Goal: Transaction & Acquisition: Purchase product/service

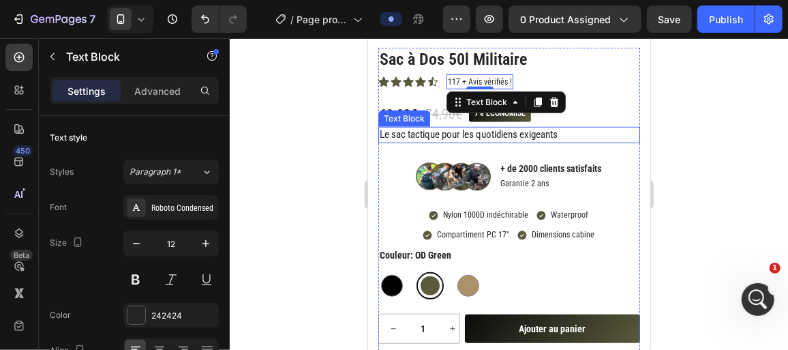
scroll to position [532, 0]
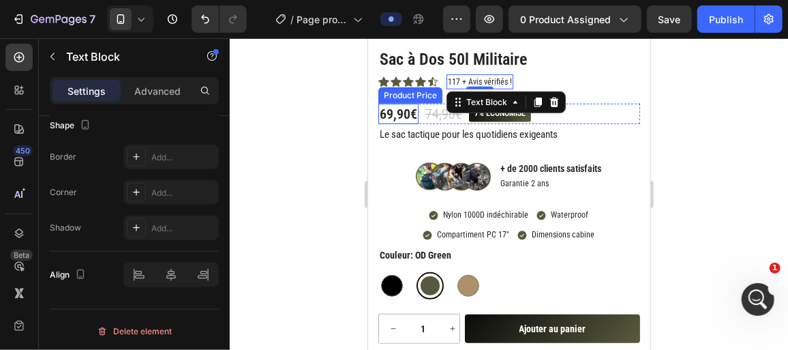
click at [397, 108] on div "69,90€" at bounding box center [398, 113] width 40 height 20
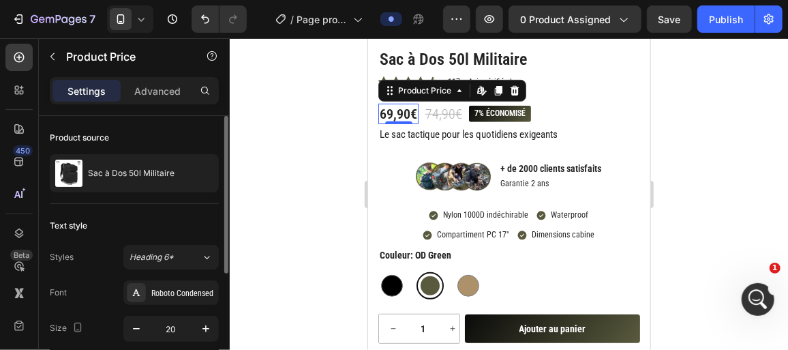
scroll to position [198, 0]
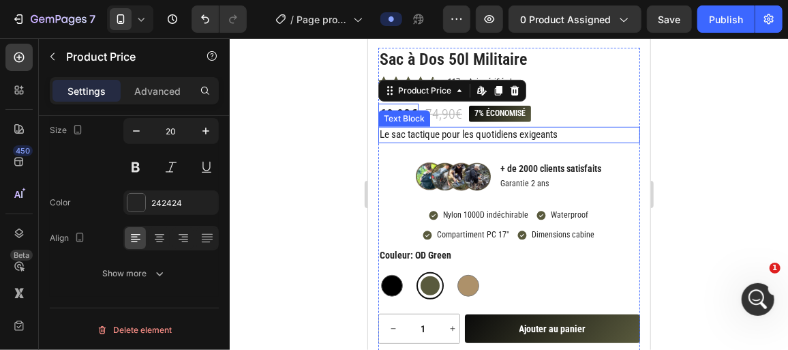
click at [419, 138] on p "Le sac tactique pour les quotidiens exigeants" at bounding box center [508, 134] width 259 height 14
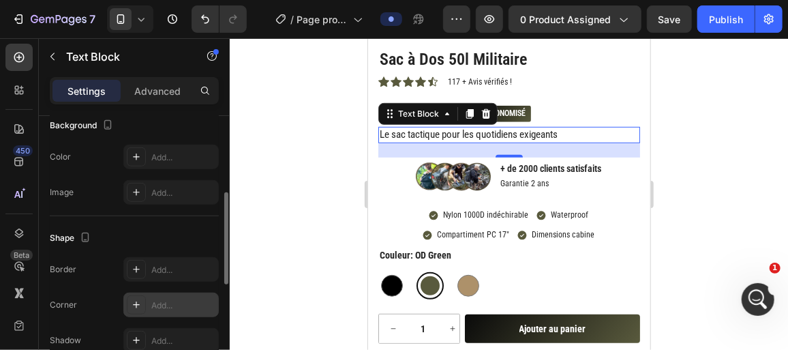
scroll to position [371, 0]
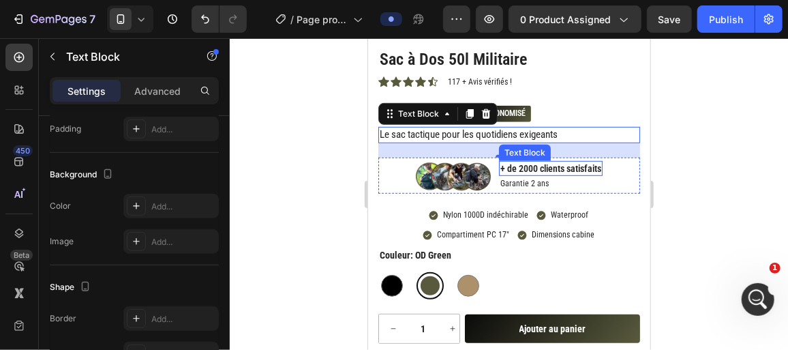
click at [517, 169] on p "+ de 2000 clients satisfaits" at bounding box center [550, 168] width 101 height 12
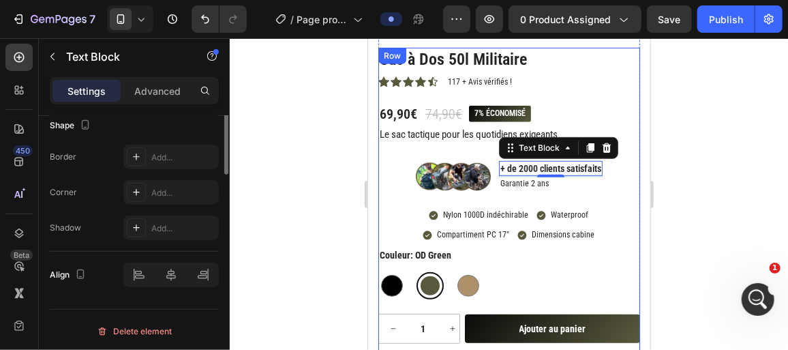
scroll to position [0, 0]
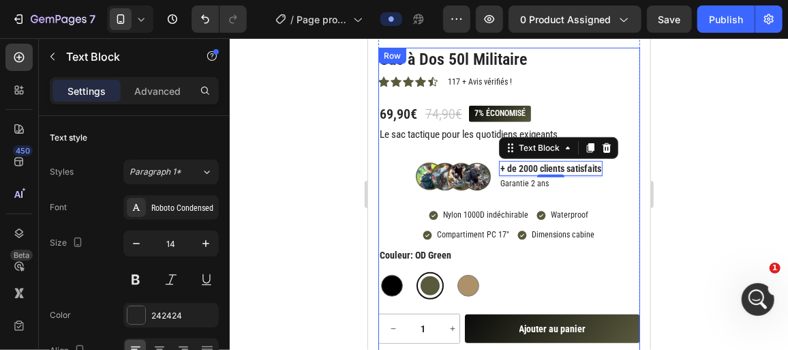
click at [451, 213] on p "Nylon 1000D indéchirable" at bounding box center [485, 214] width 85 height 11
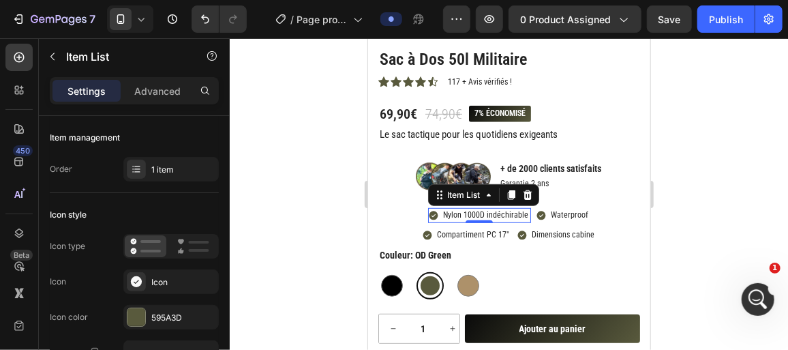
click at [455, 215] on p "Nylon 1000D indéchirable" at bounding box center [485, 214] width 85 height 11
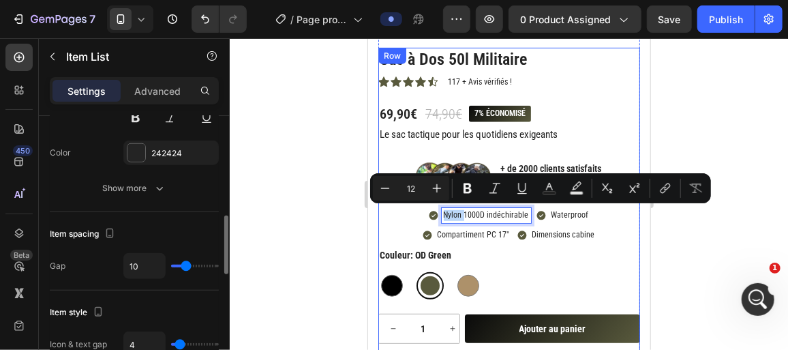
scroll to position [456, 0]
click at [306, 231] on div at bounding box center [509, 193] width 558 height 311
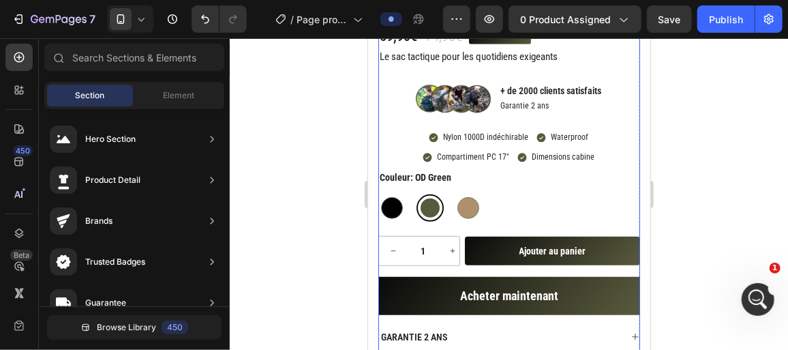
scroll to position [365, 0]
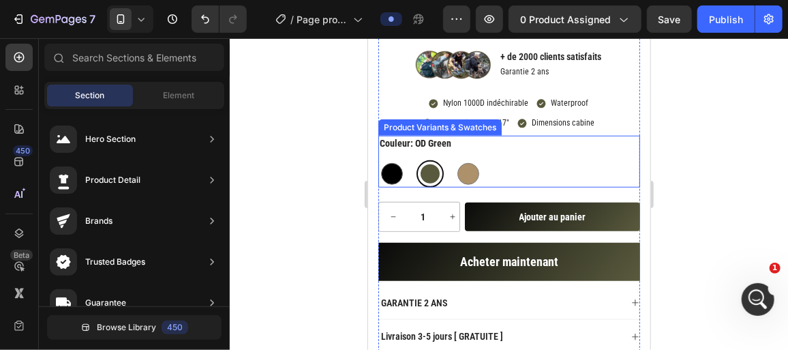
click at [401, 141] on legend "Couleur: OD Green" at bounding box center [415, 142] width 74 height 15
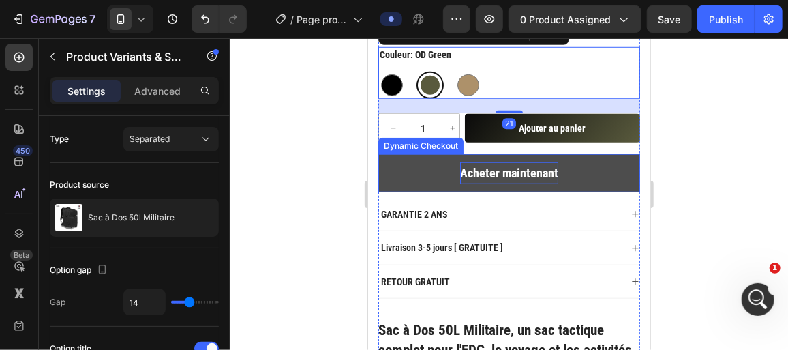
scroll to position [454, 0]
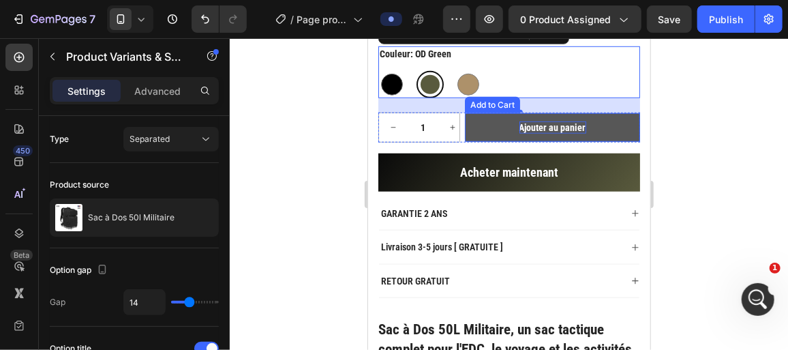
click at [549, 125] on div "Ajouter au panier" at bounding box center [552, 127] width 67 height 12
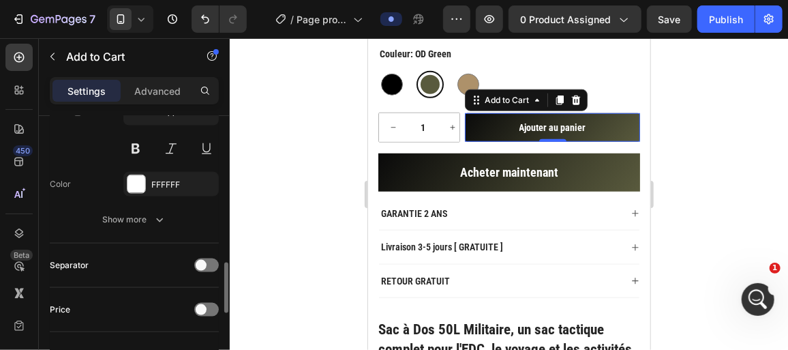
scroll to position [759, 0]
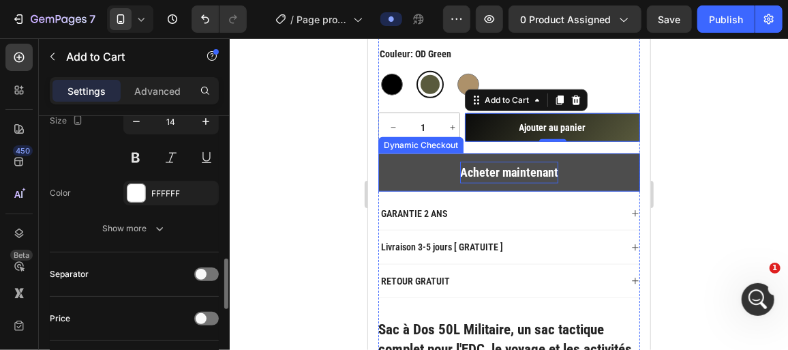
click at [496, 175] on p "Acheter maintenant" at bounding box center [508, 172] width 98 height 22
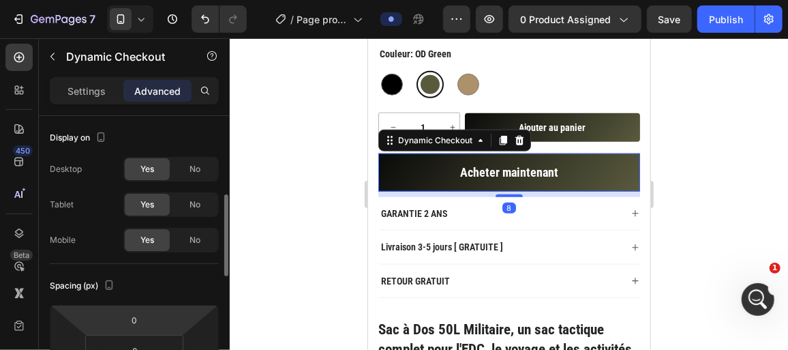
scroll to position [77, 0]
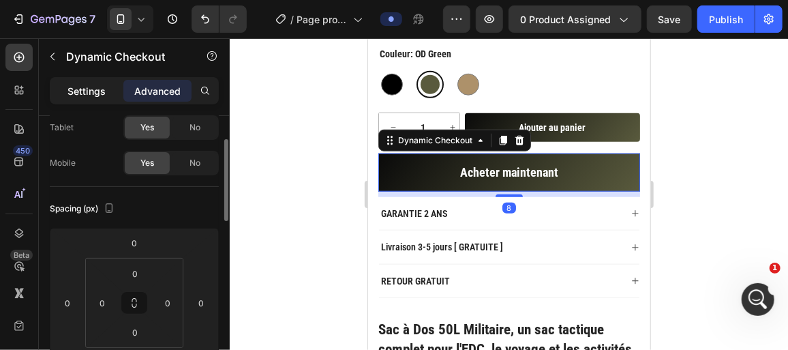
click at [87, 82] on div "Settings" at bounding box center [86, 91] width 68 height 22
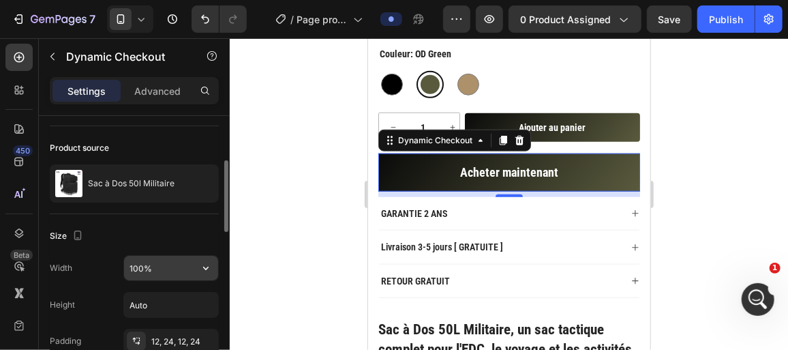
scroll to position [0, 0]
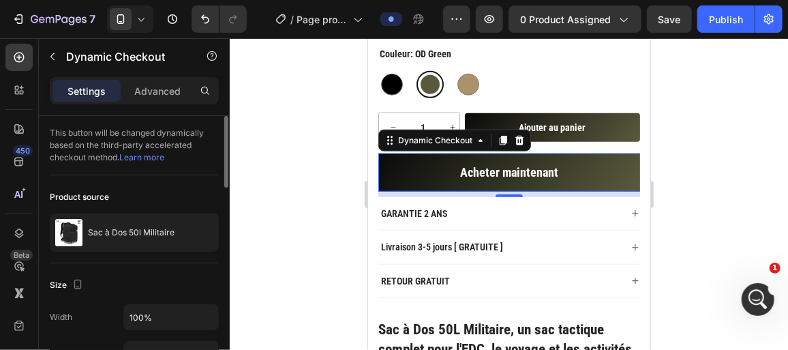
click at [313, 273] on div at bounding box center [509, 193] width 558 height 311
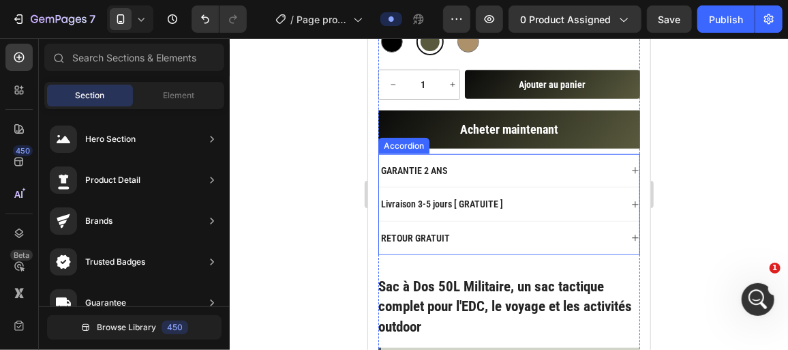
scroll to position [496, 0]
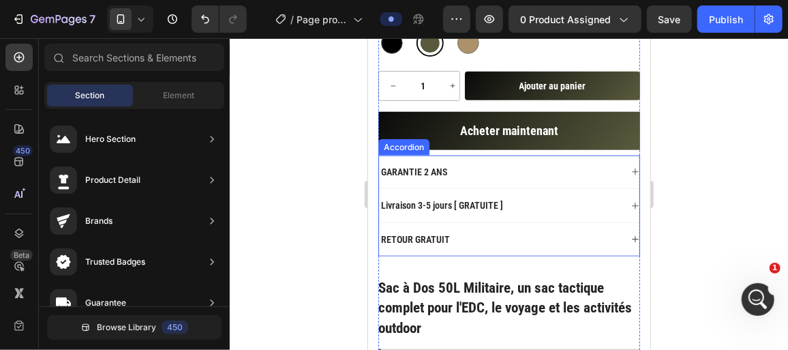
click at [411, 165] on p "GARANTIE 2 ANS" at bounding box center [413, 171] width 66 height 12
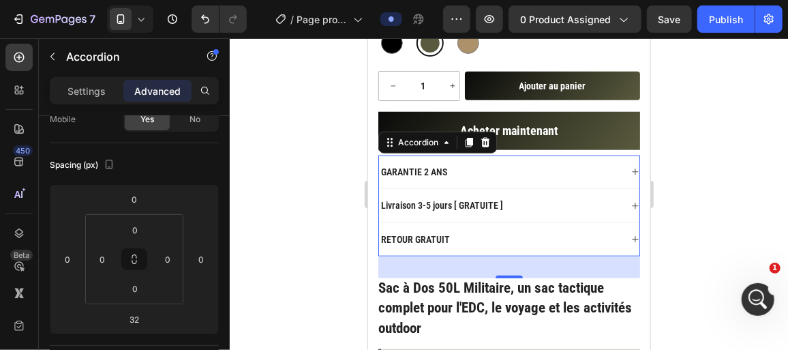
scroll to position [0, 0]
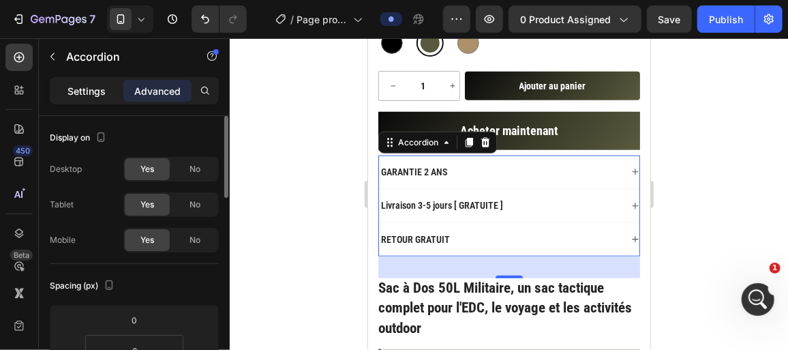
click at [89, 97] on p "Settings" at bounding box center [86, 91] width 38 height 14
type input "0"
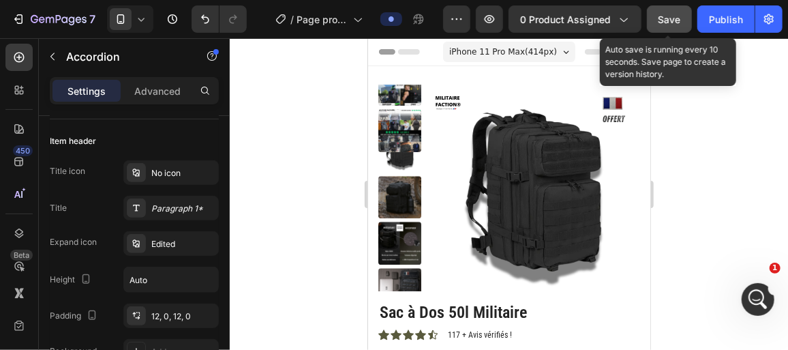
click at [681, 20] on span "Save" at bounding box center [669, 20] width 22 height 12
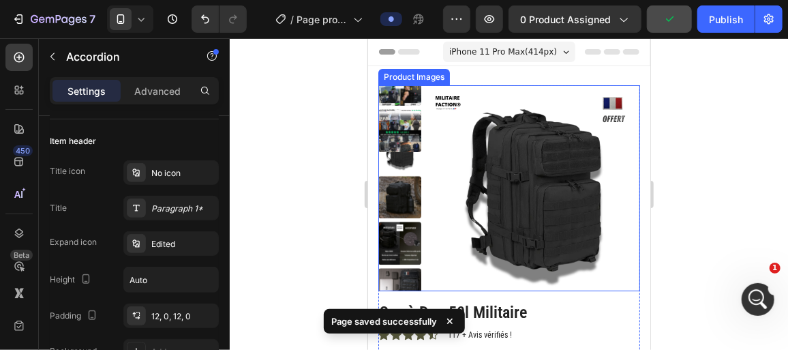
click at [398, 189] on img at bounding box center [399, 196] width 43 height 43
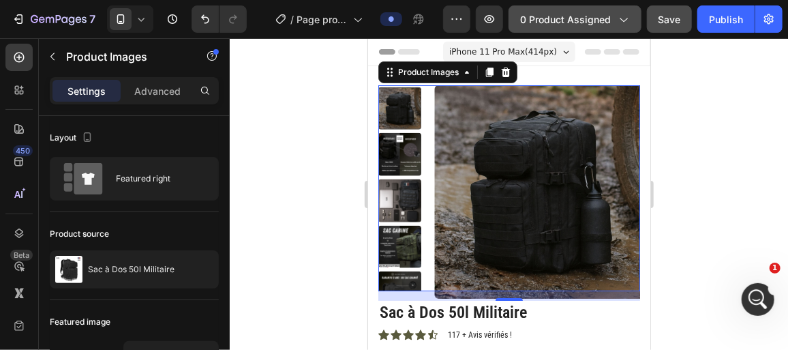
click at [616, 21] on div "0 product assigned" at bounding box center [575, 19] width 110 height 14
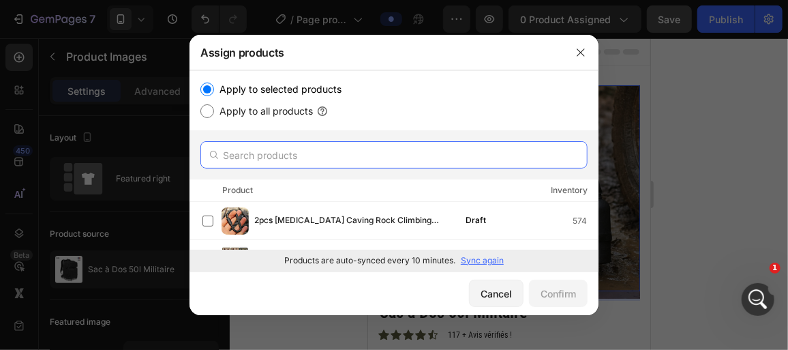
click at [363, 156] on input "text" at bounding box center [393, 154] width 387 height 27
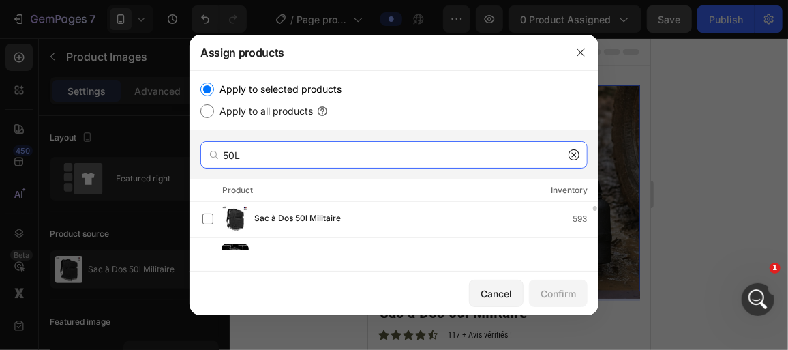
scroll to position [40, 0]
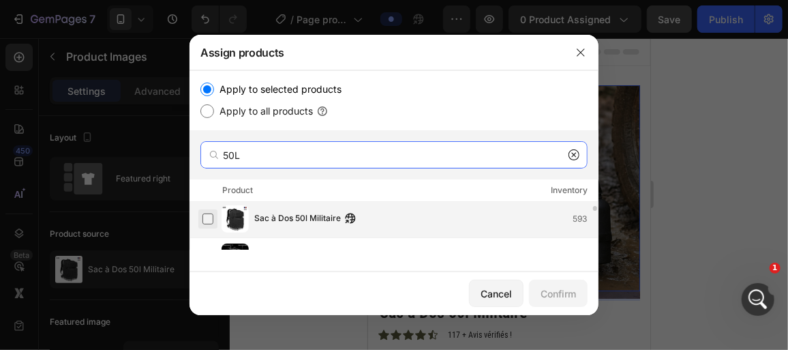
type input "50L"
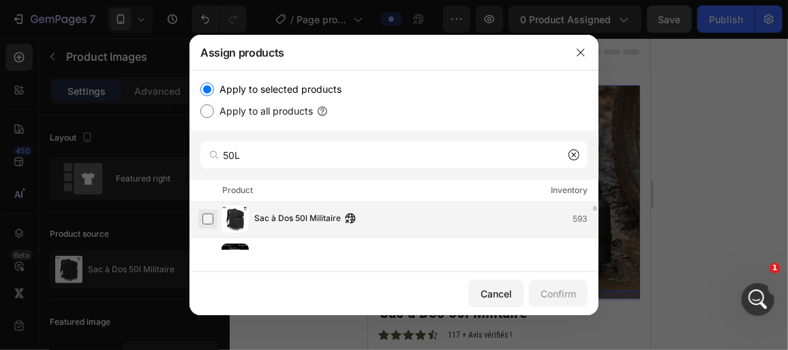
click at [205, 223] on label at bounding box center [207, 218] width 11 height 11
click at [552, 287] on div "Confirm" at bounding box center [558, 293] width 35 height 14
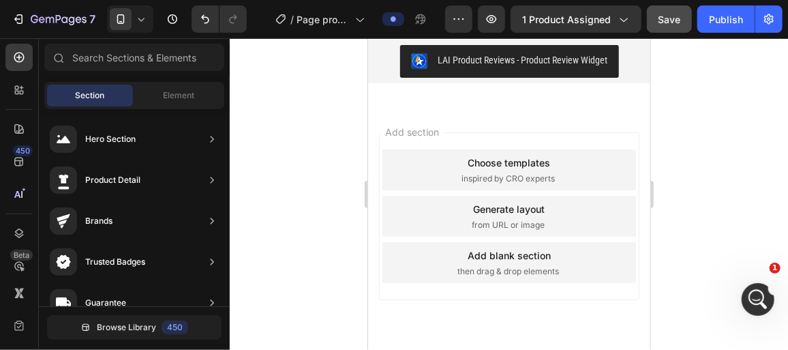
scroll to position [181, 0]
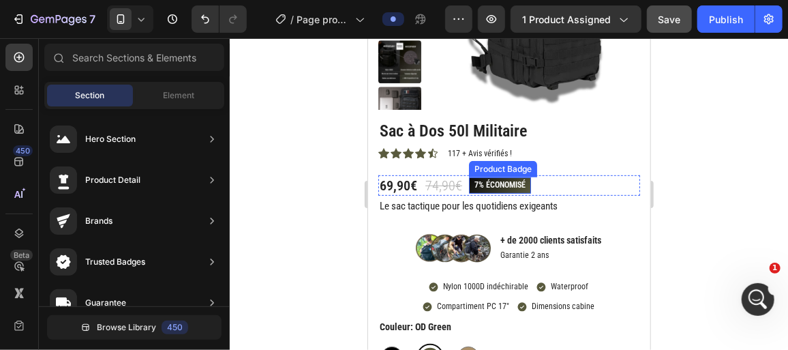
click at [480, 188] on pre "7% économisé" at bounding box center [499, 185] width 62 height 16
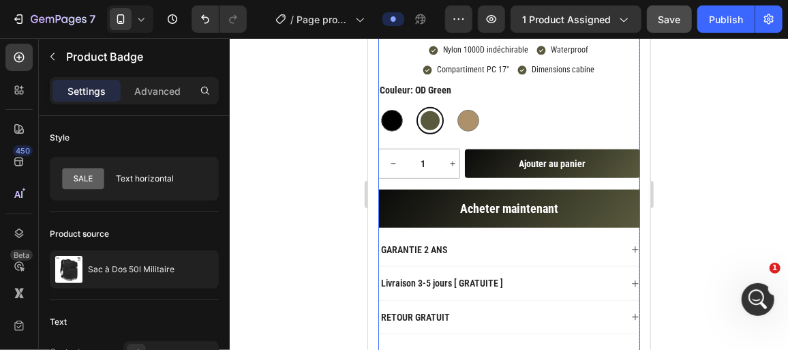
scroll to position [416, 0]
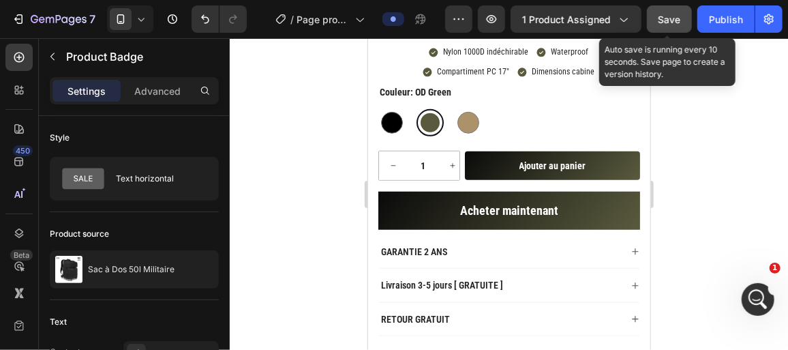
click at [671, 23] on span "Save" at bounding box center [669, 20] width 22 height 12
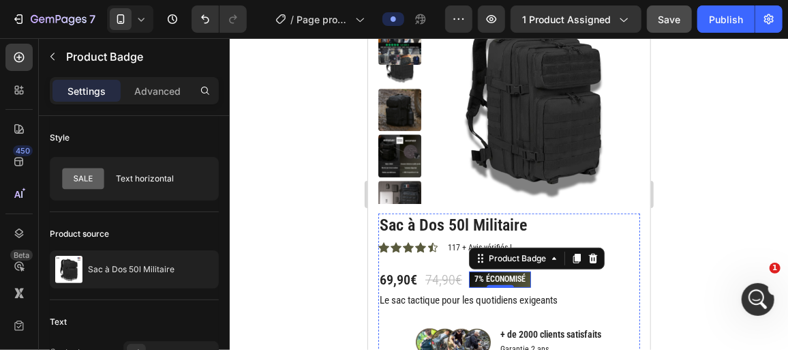
scroll to position [86, 0]
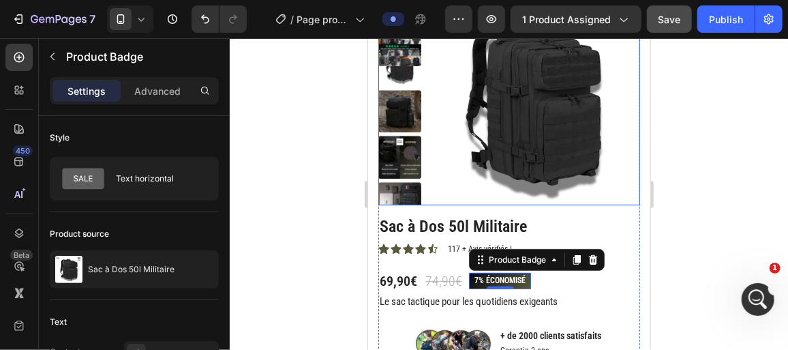
click at [335, 155] on div at bounding box center [509, 193] width 558 height 311
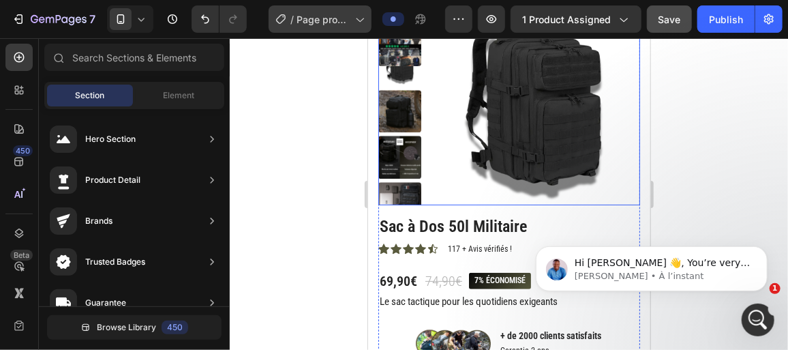
scroll to position [0, 0]
